Goal: Task Accomplishment & Management: Manage account settings

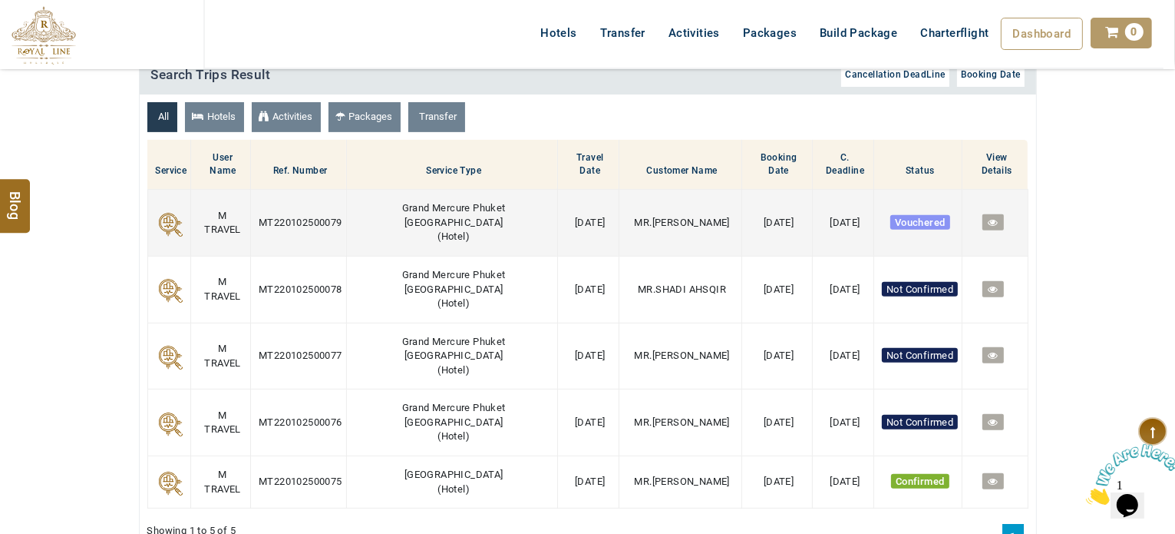
click at [989, 217] on icon at bounding box center [993, 222] width 10 height 10
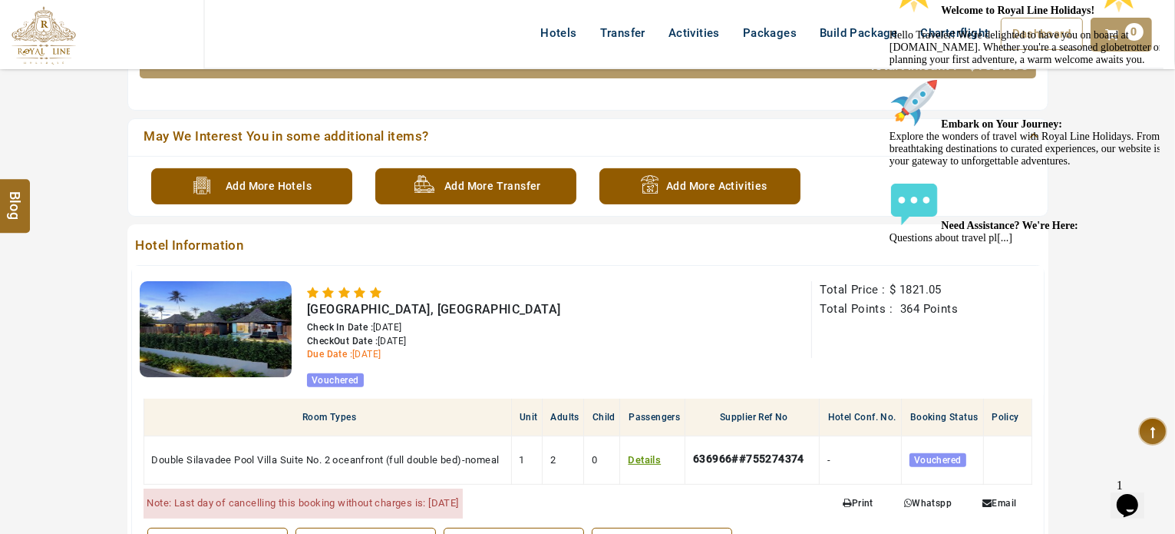
scroll to position [490, 0]
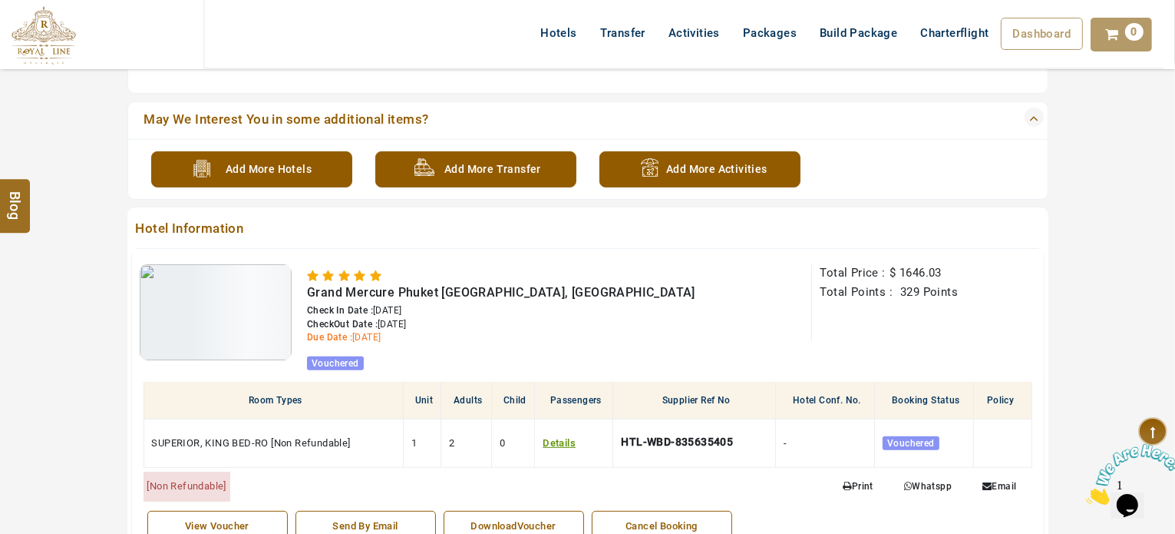
scroll to position [506, 0]
